Goal: Task Accomplishment & Management: Complete application form

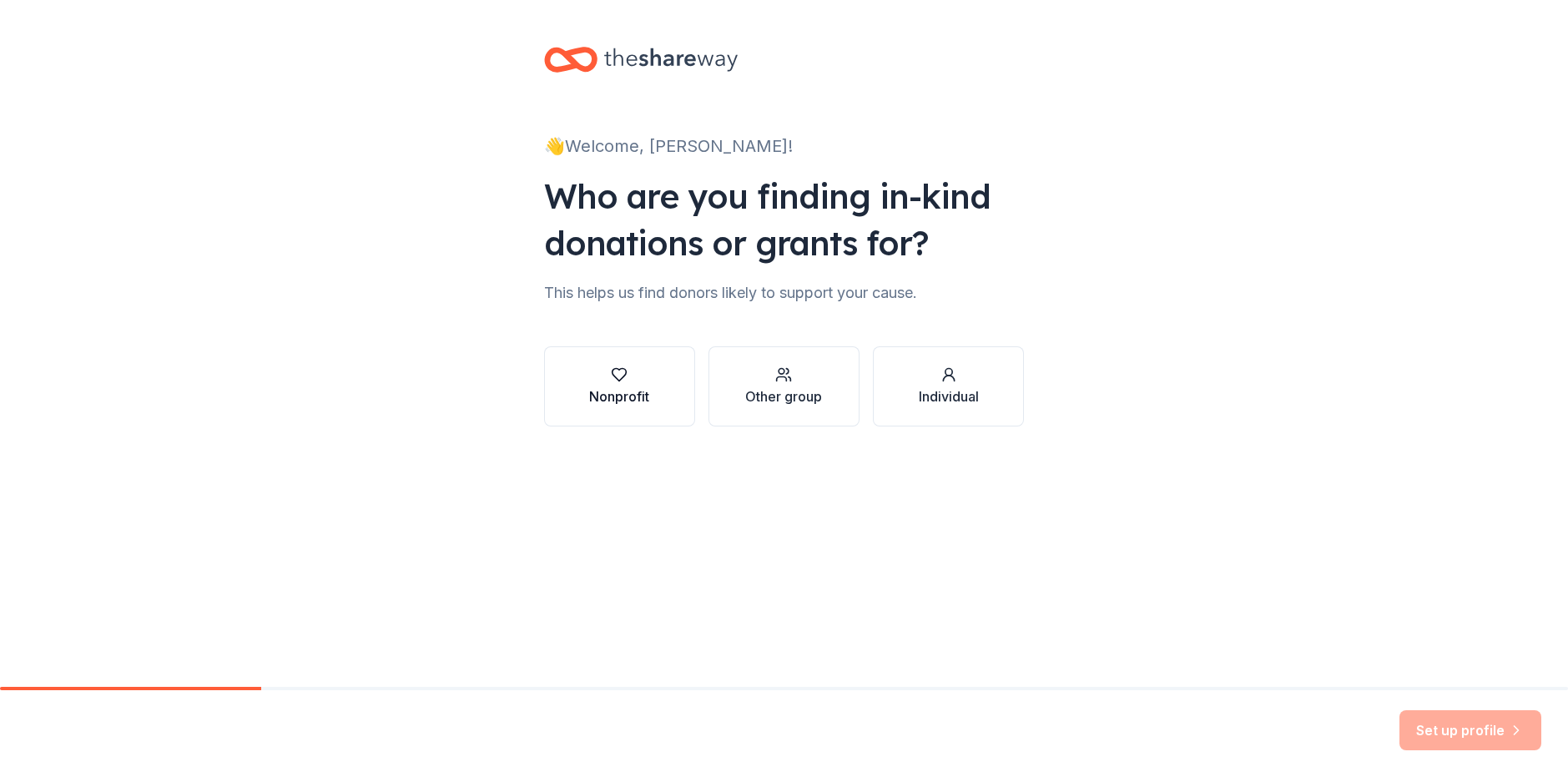
click at [674, 394] on button "Nonprofit" at bounding box center [619, 386] width 151 height 80
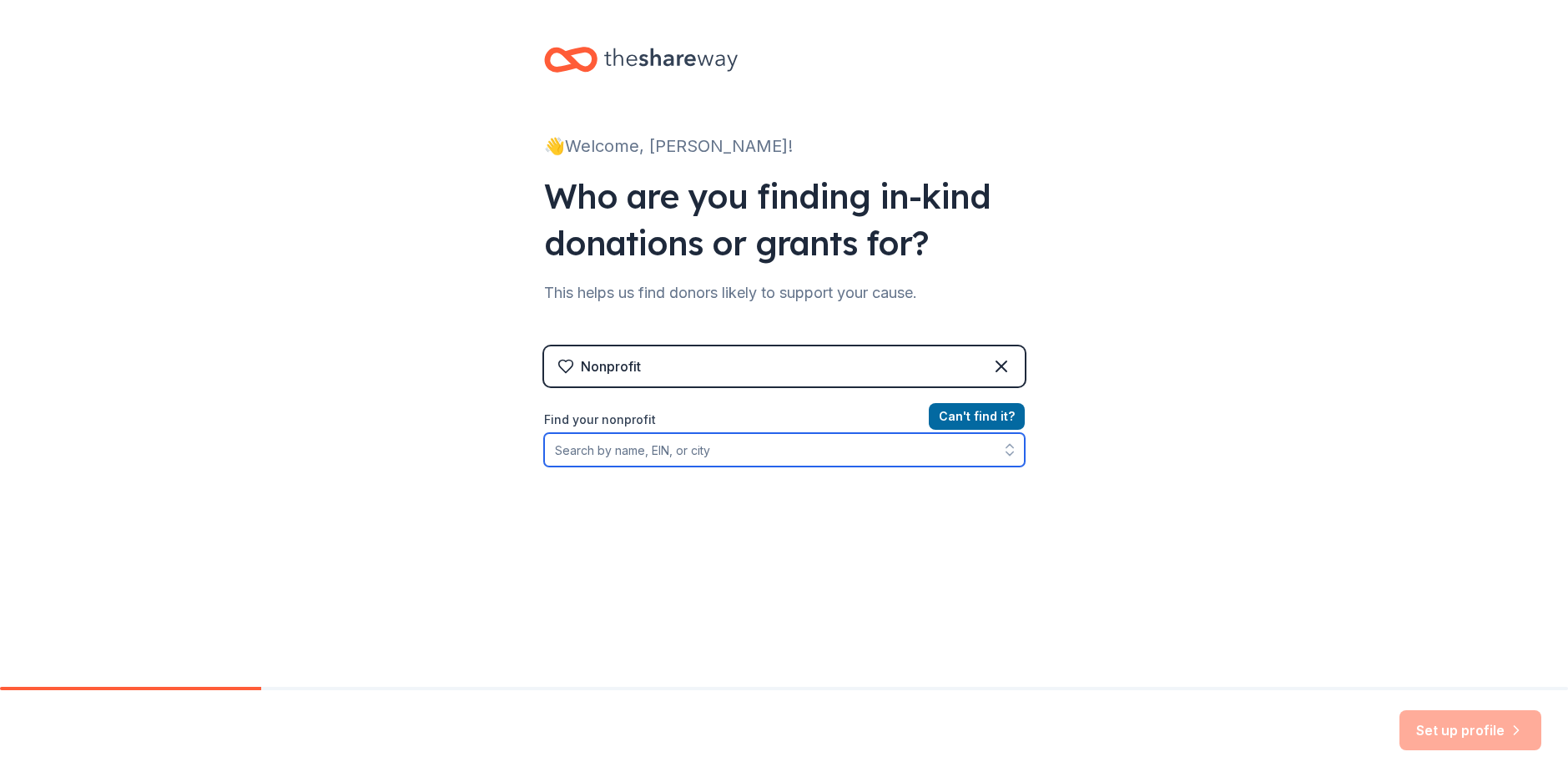
click at [712, 453] on input "Find your nonprofit" at bounding box center [784, 449] width 480 height 34
type input "A"
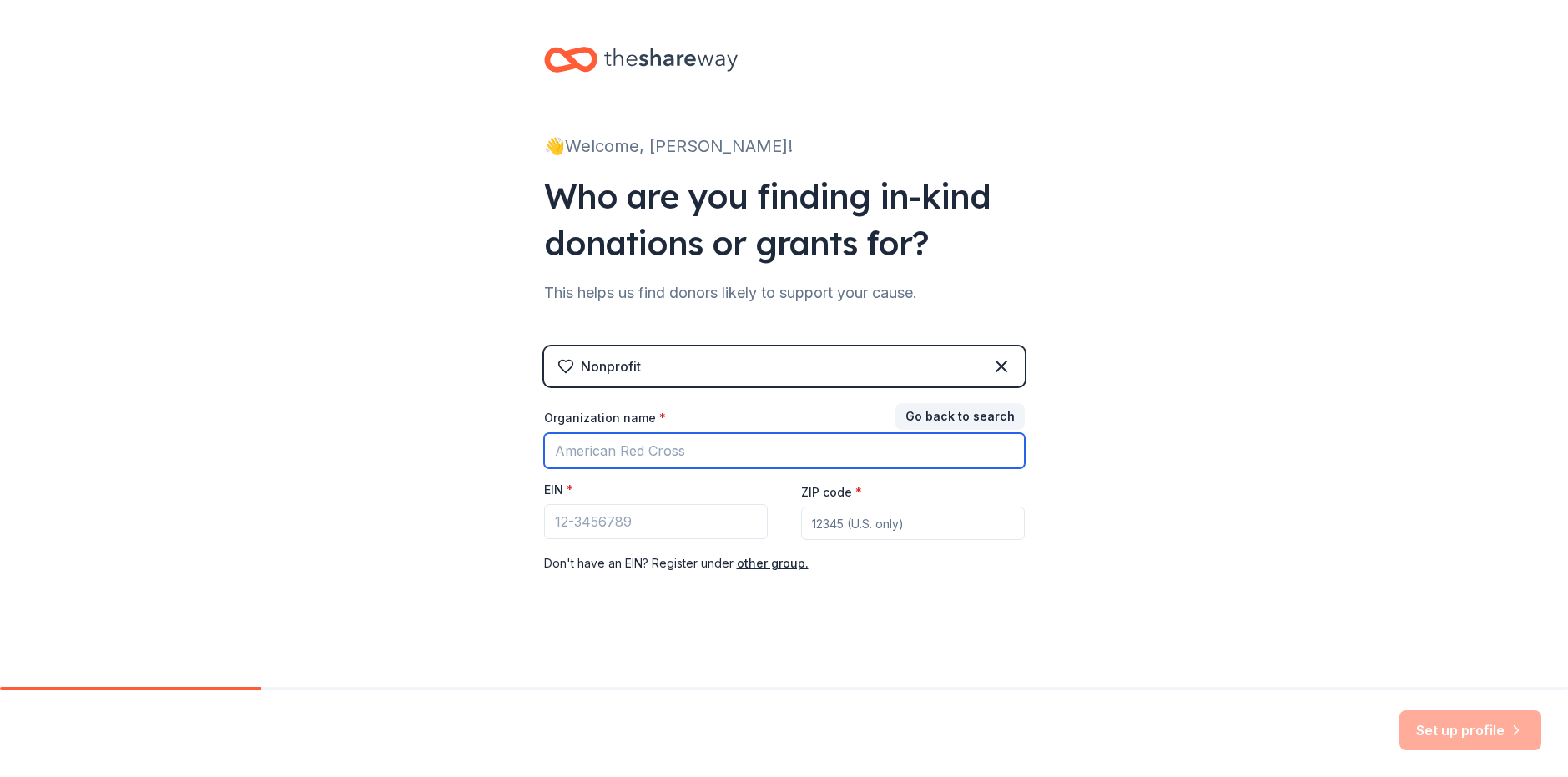
click at [726, 446] on input "Organization name *" at bounding box center [784, 450] width 480 height 35
type input "Project Talent Launch"
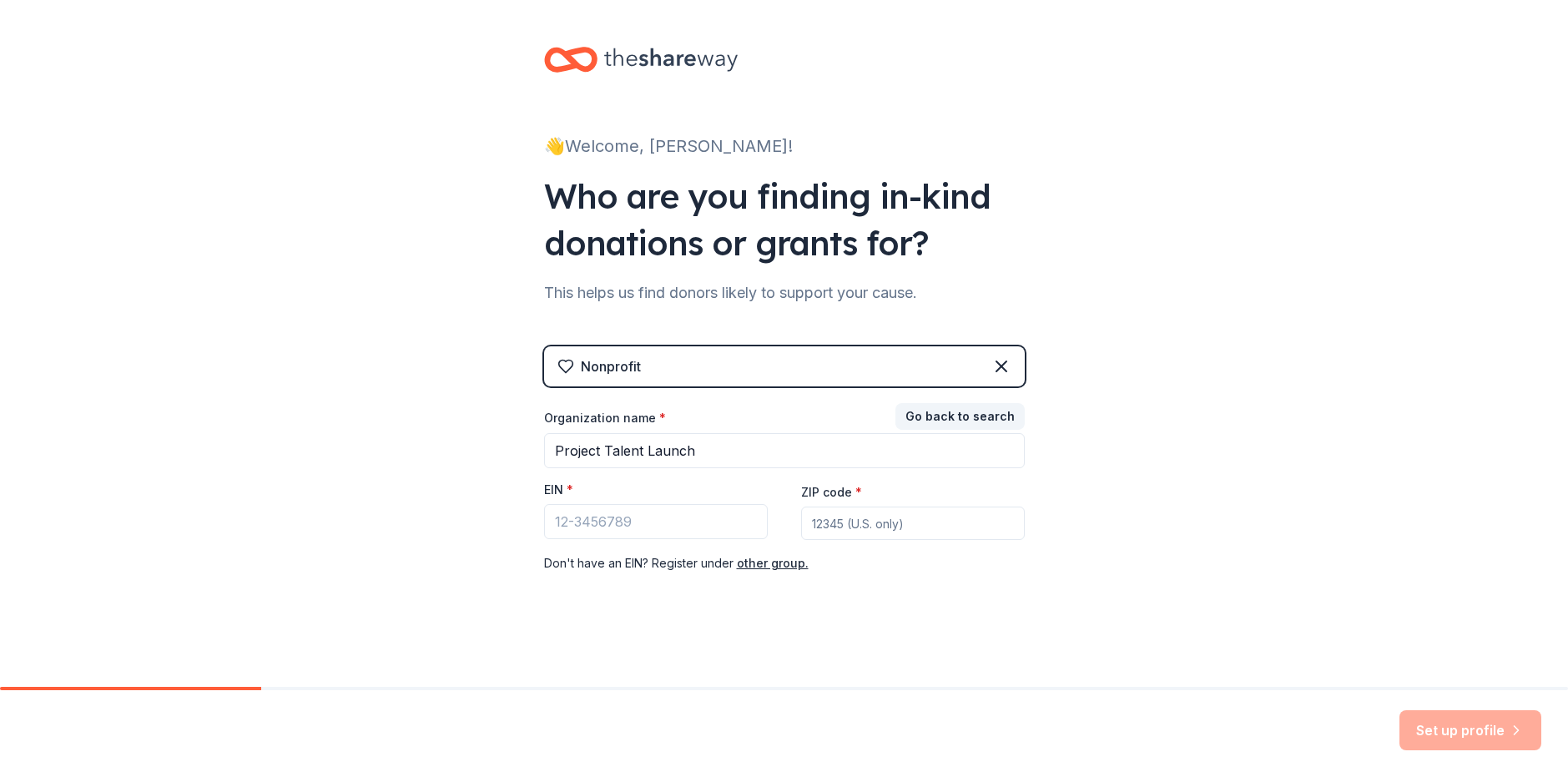
click at [690, 497] on div "EIN *" at bounding box center [656, 493] width 224 height 24
click at [858, 511] on input "ZIP code *" at bounding box center [912, 523] width 224 height 34
type input "8"
click at [548, 518] on input "EIN *" at bounding box center [656, 521] width 224 height 35
type input "85-3326282"
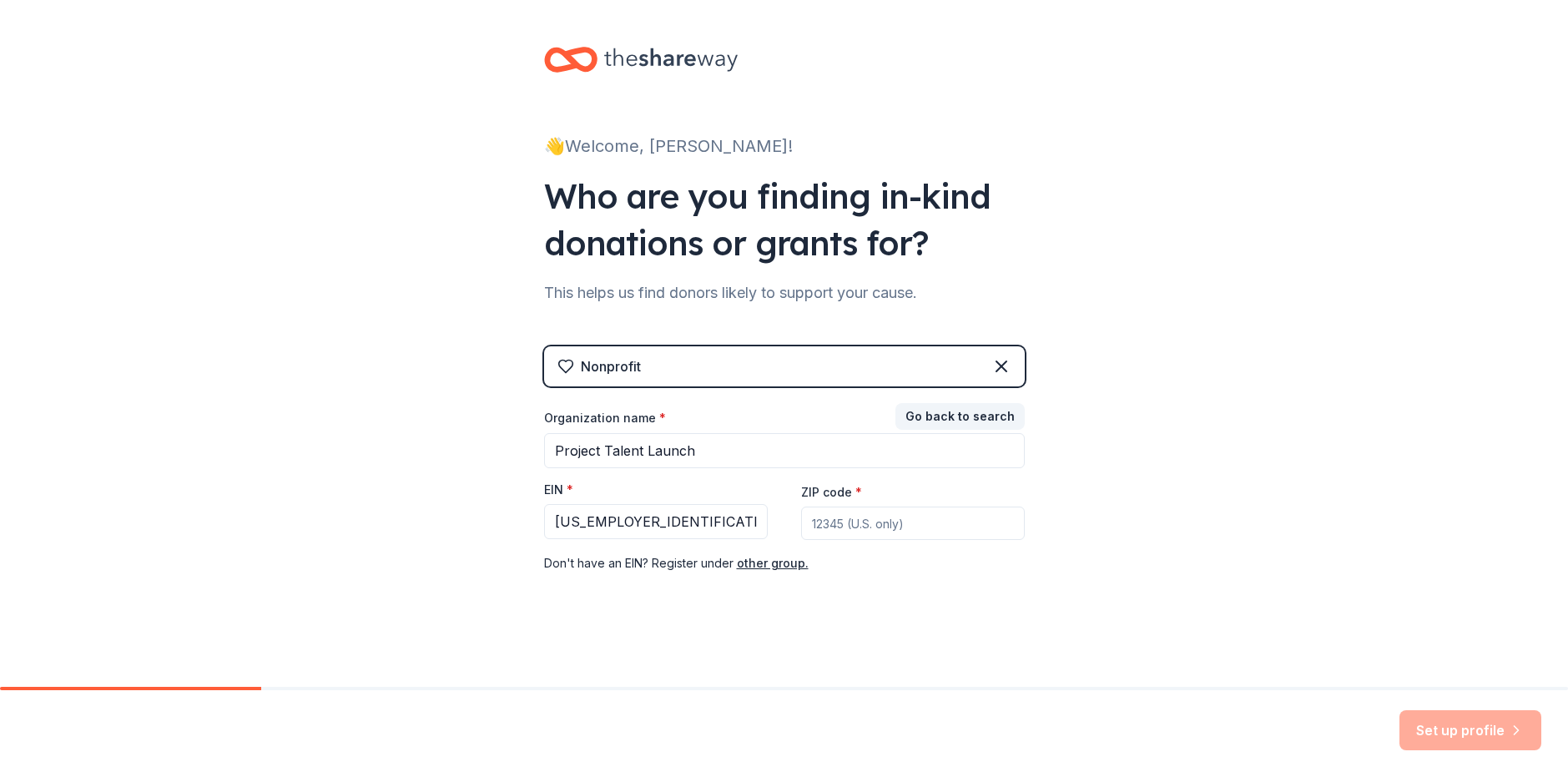
click at [852, 513] on input "ZIP code *" at bounding box center [912, 523] width 224 height 34
type input "91007"
click at [933, 642] on div "👋 Welcome, Jerry! Who are you finding in-kind donations or grants for? This hel…" at bounding box center [784, 343] width 534 height 687
click at [1420, 727] on button "Set up profile" at bounding box center [1469, 730] width 142 height 40
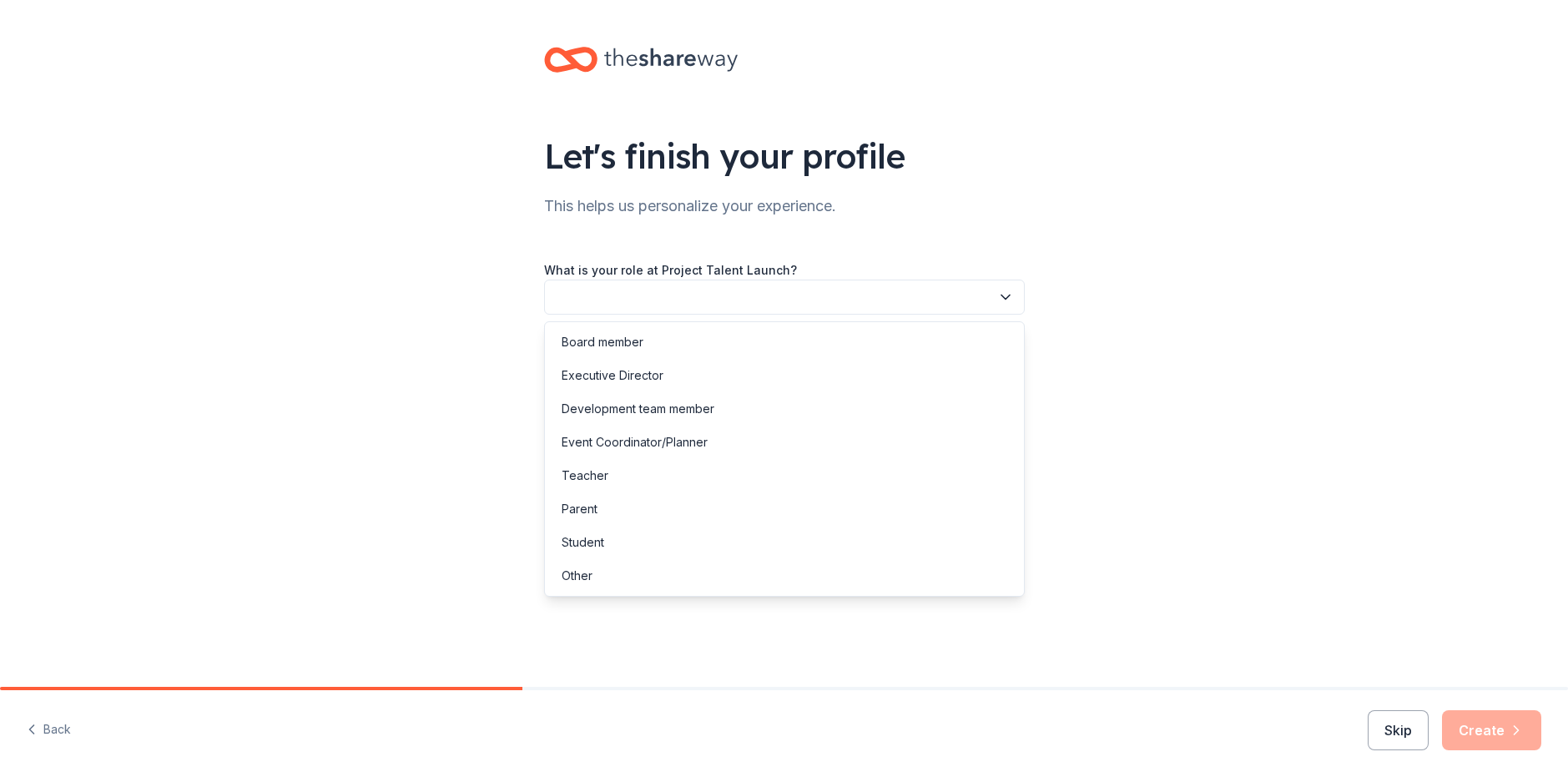
click at [852, 302] on button "button" at bounding box center [784, 297] width 480 height 35
click at [710, 437] on div "Event Coordinator/Planner" at bounding box center [784, 442] width 472 height 34
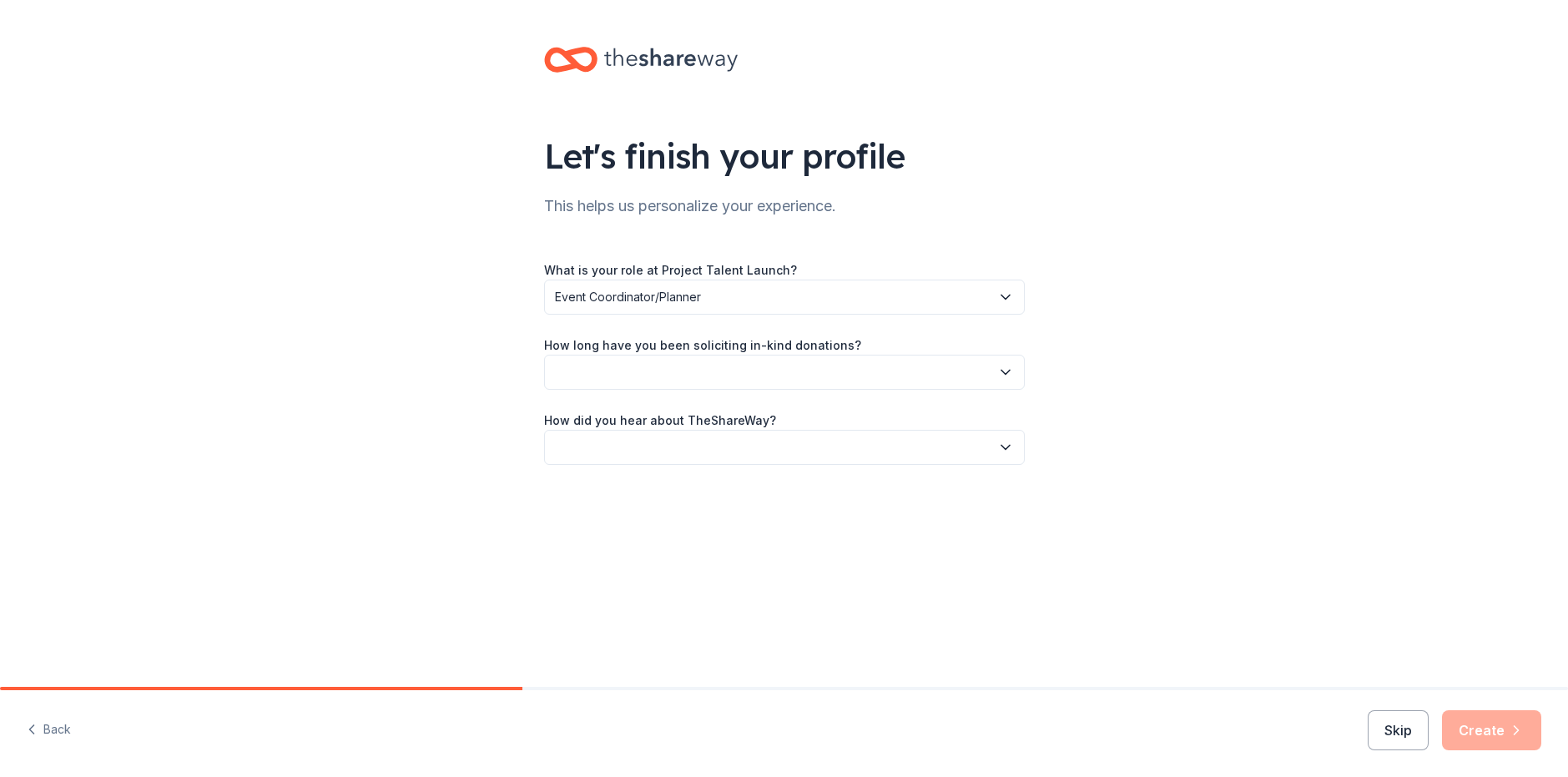
click at [713, 379] on button "button" at bounding box center [784, 372] width 480 height 35
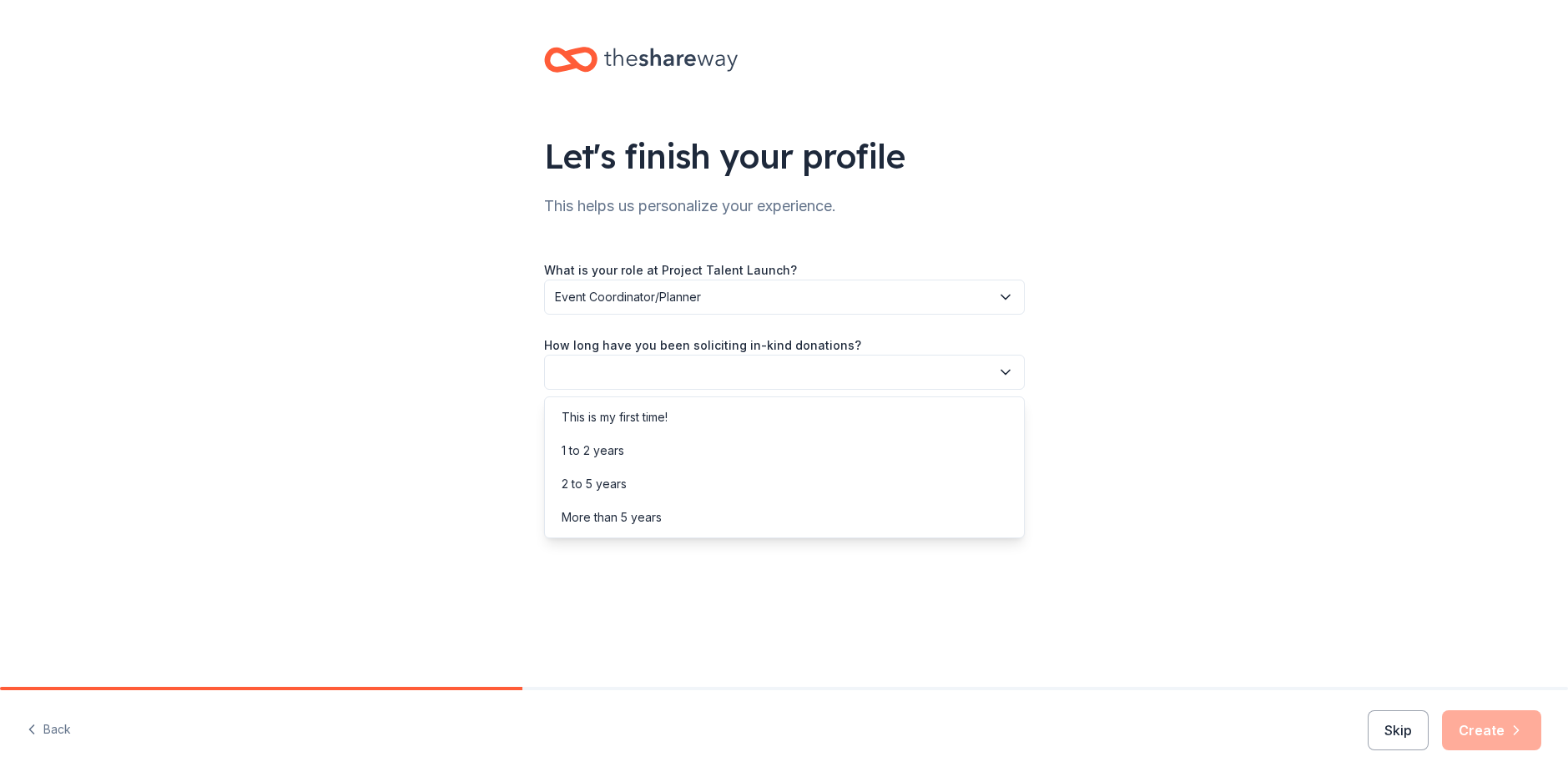
click at [792, 626] on div "Let's finish your profile This helps us personalize your experience. What is yo…" at bounding box center [784, 343] width 1568 height 687
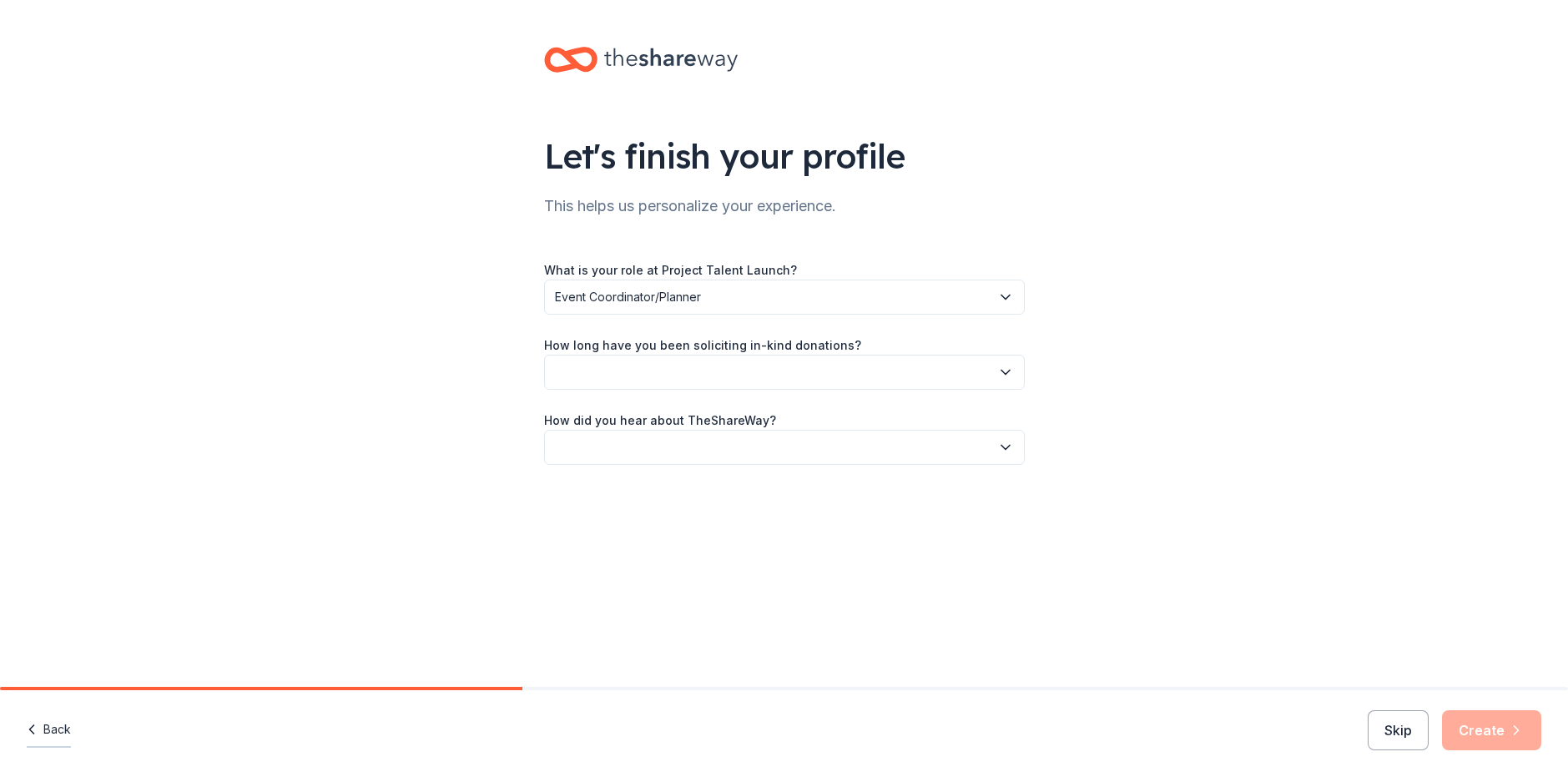
click at [63, 739] on button "Back" at bounding box center [48, 730] width 44 height 35
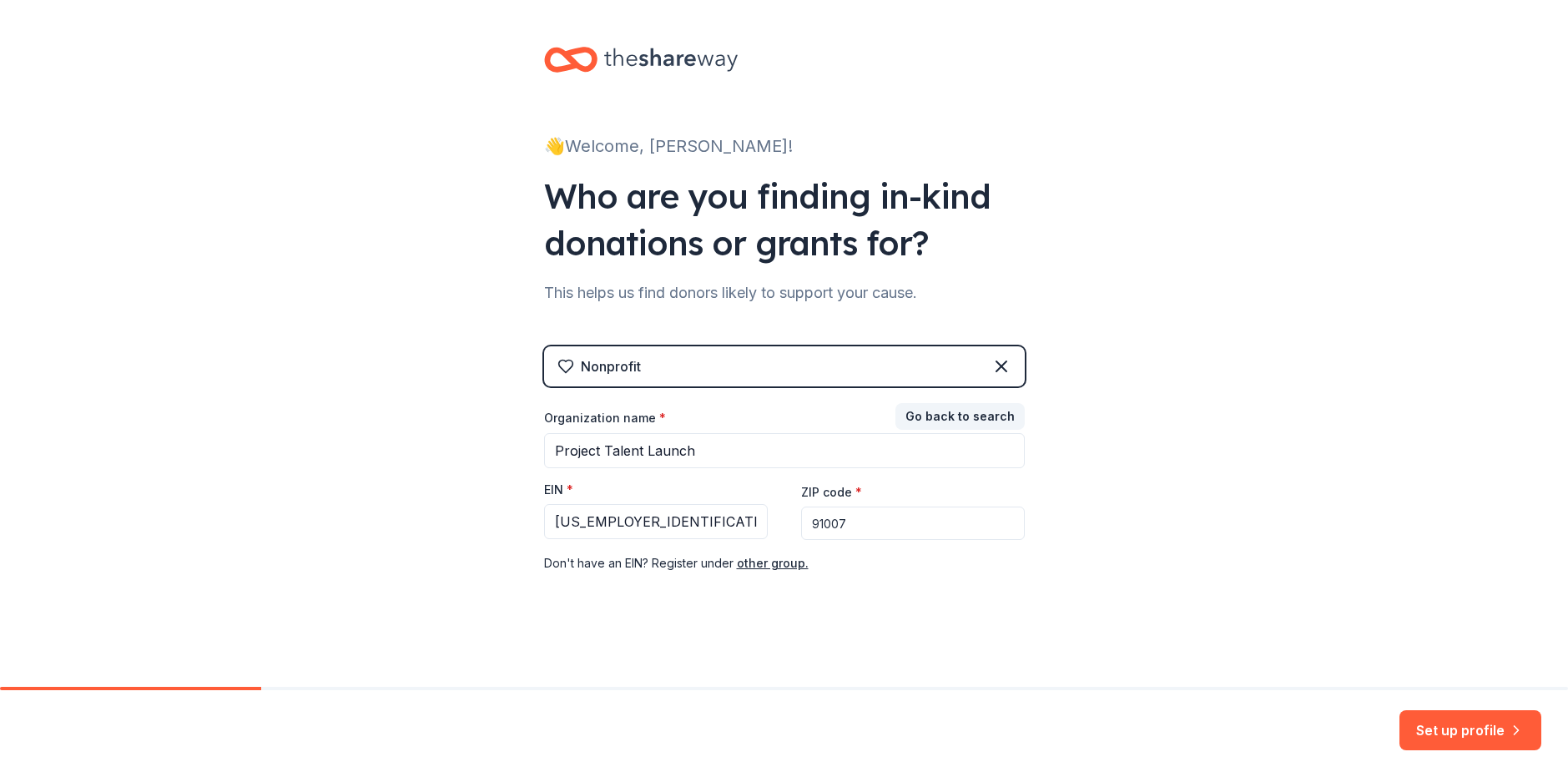
click at [717, 362] on div "Nonprofit" at bounding box center [784, 366] width 480 height 40
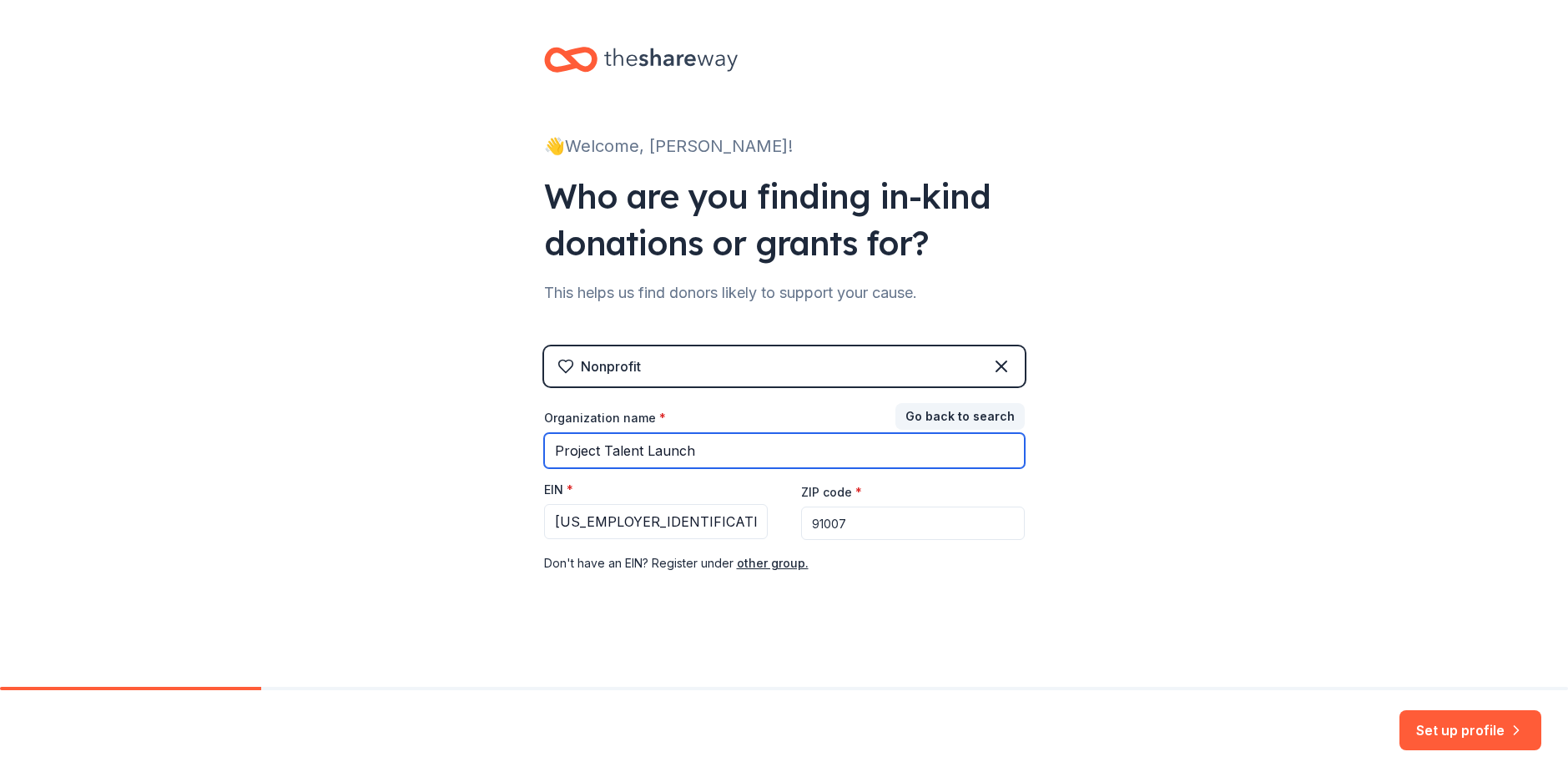
click at [714, 452] on input "Project Talent Launch" at bounding box center [784, 450] width 480 height 35
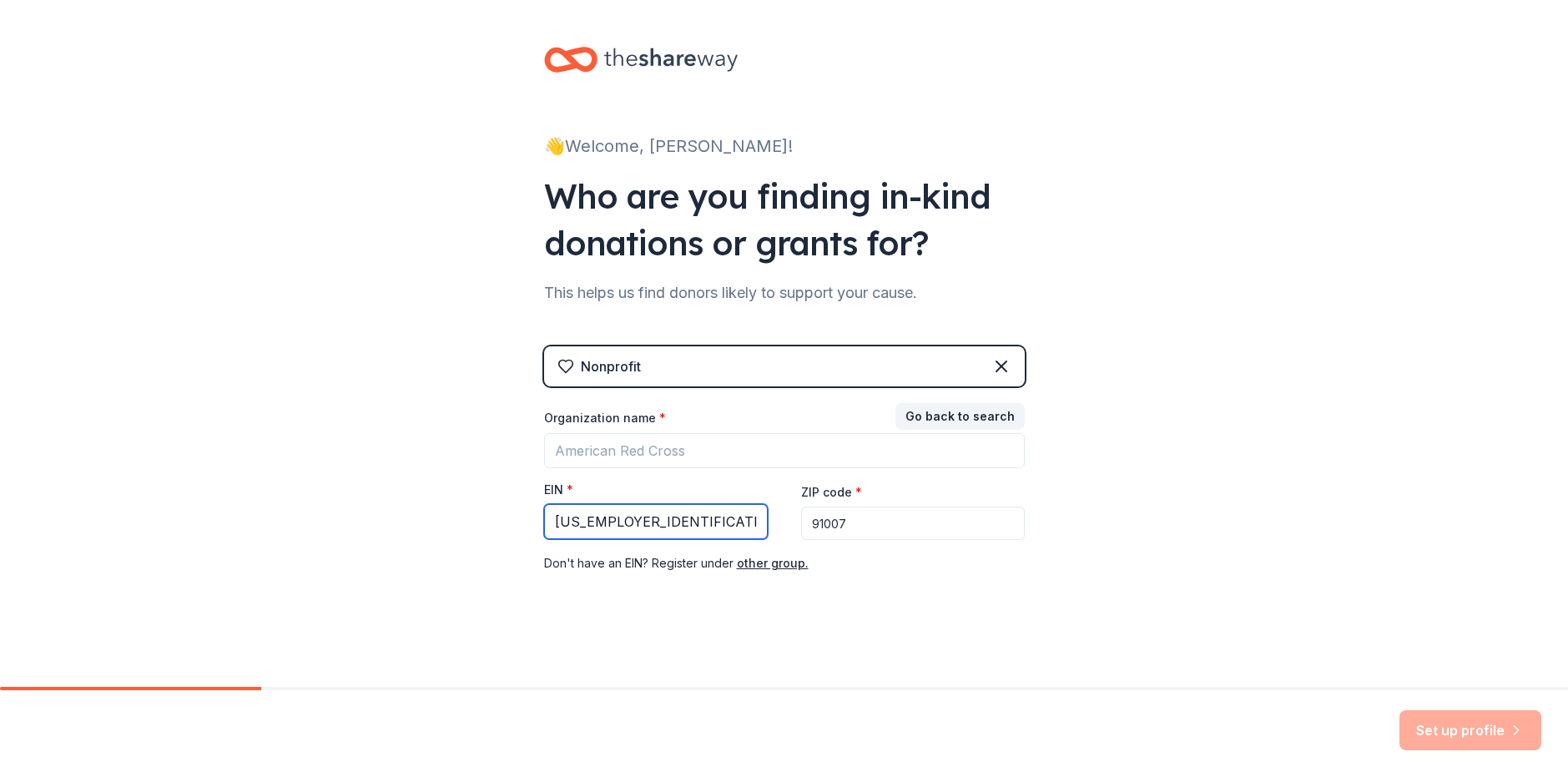
click at [666, 505] on input "85-3326282" at bounding box center [656, 521] width 224 height 35
click at [867, 524] on input "91007" at bounding box center [912, 523] width 224 height 34
click at [1013, 366] on div "Nonprofit" at bounding box center [784, 366] width 480 height 40
click at [1002, 368] on icon at bounding box center [1001, 366] width 10 height 10
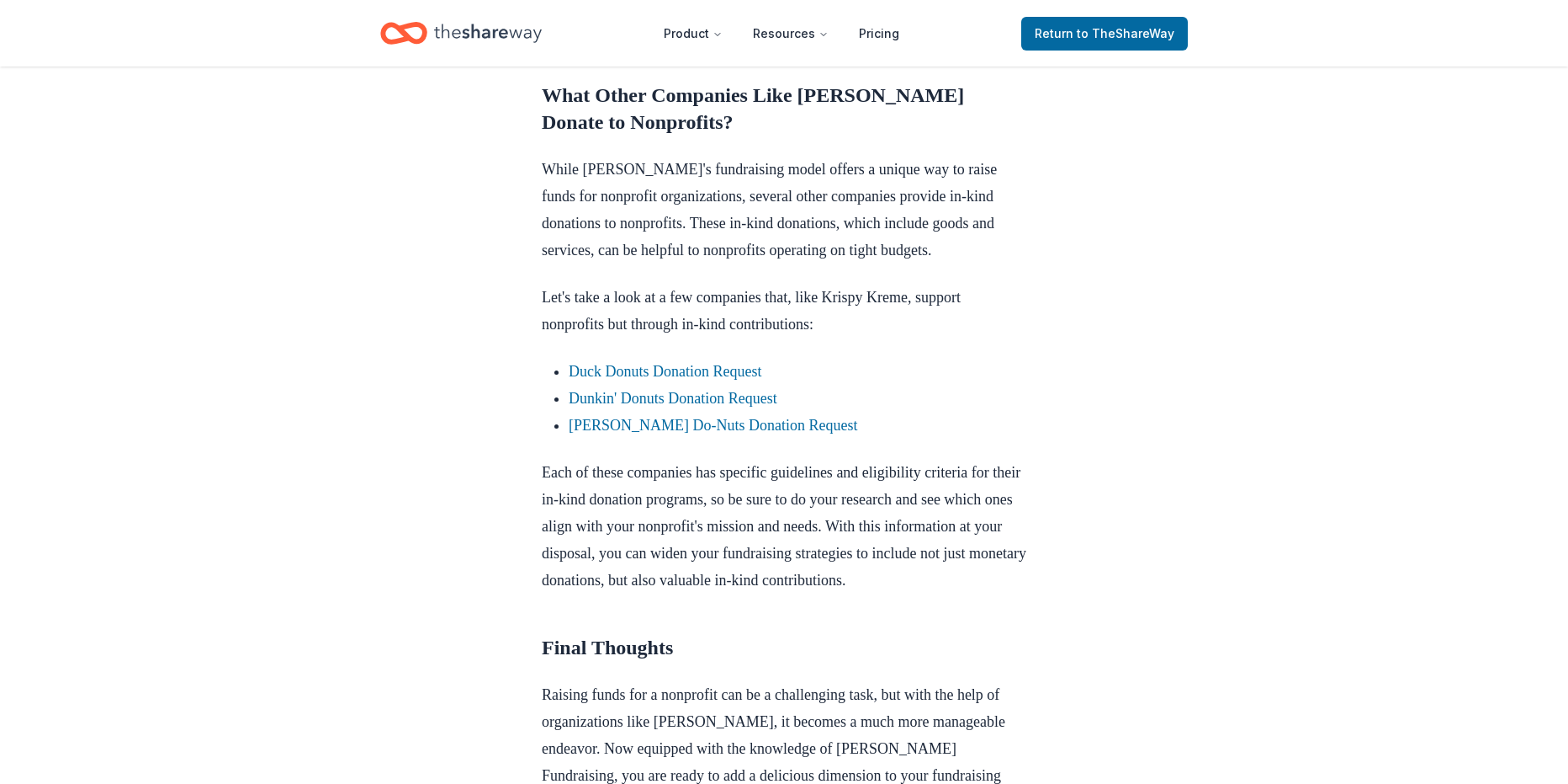
scroll to position [1852, 0]
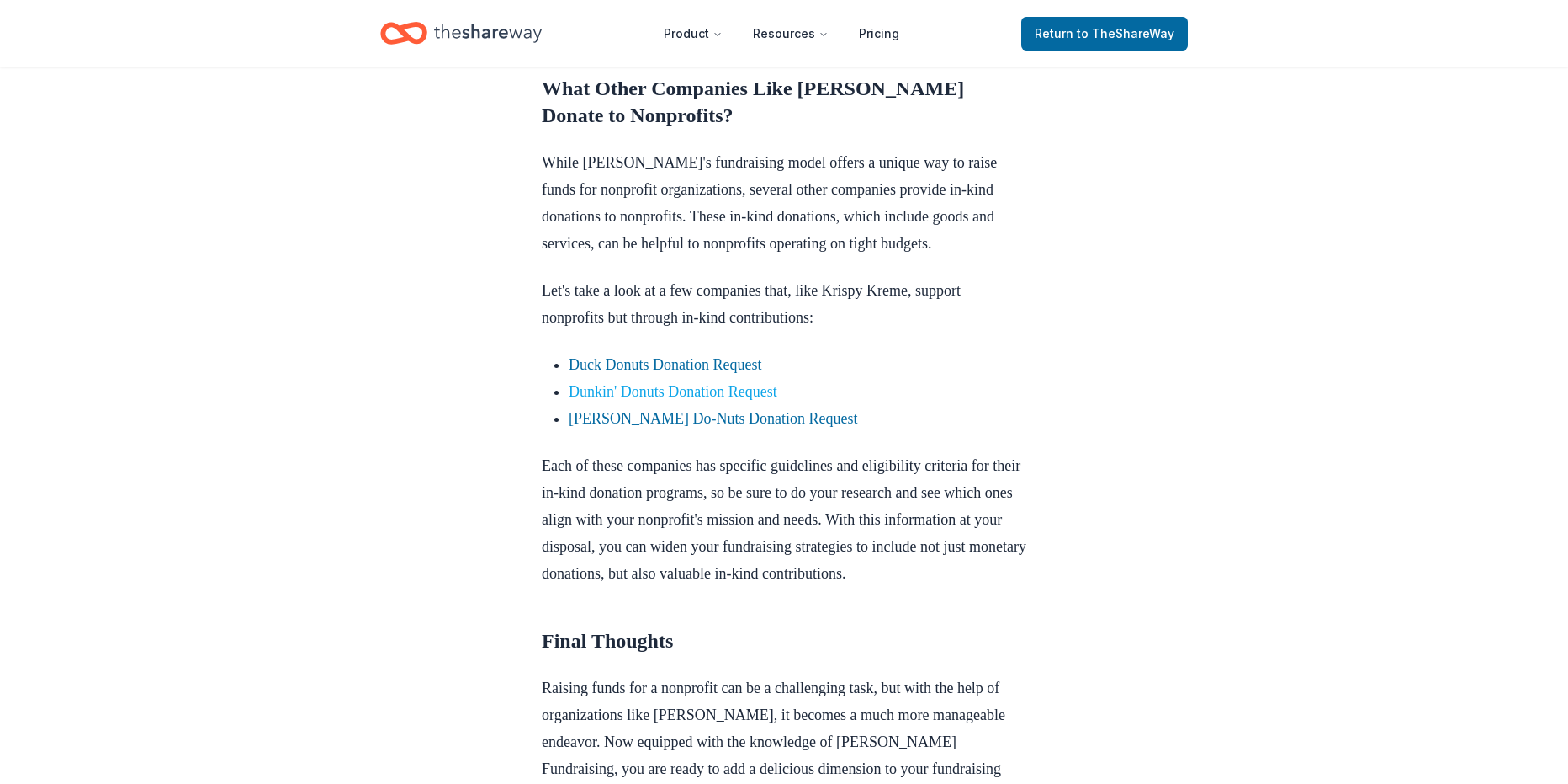
click at [715, 400] on link "Dunkin' Donuts Donation Request" at bounding box center [673, 392] width 209 height 17
